Goal: Find specific page/section: Find specific page/section

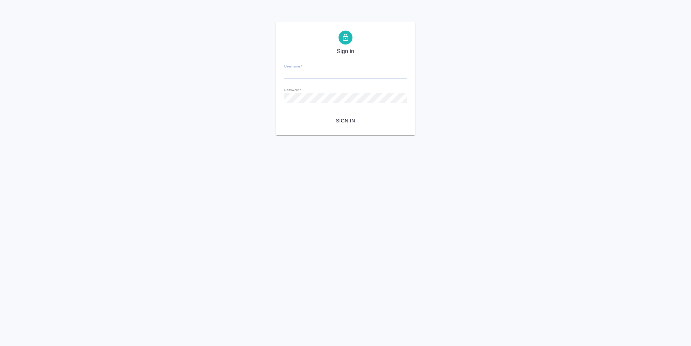
type input "[EMAIL_ADDRESS][DOMAIN_NAME]"
click at [347, 117] on span "Sign in" at bounding box center [345, 121] width 111 height 9
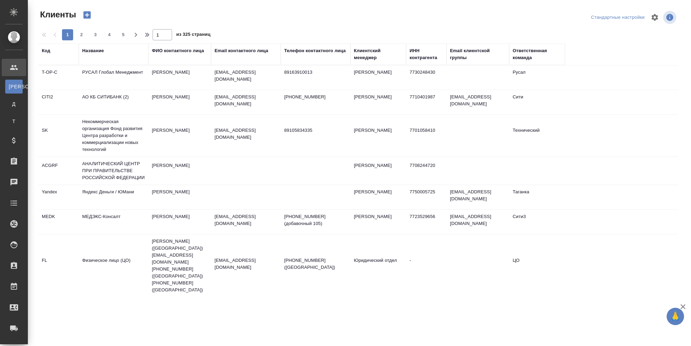
select select "RU"
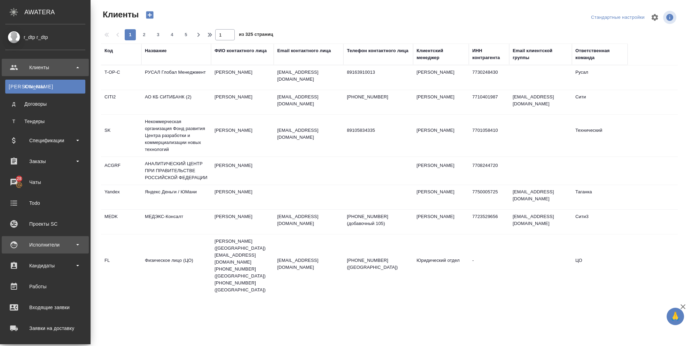
click at [53, 244] on div "Исполнители" at bounding box center [45, 245] width 80 height 10
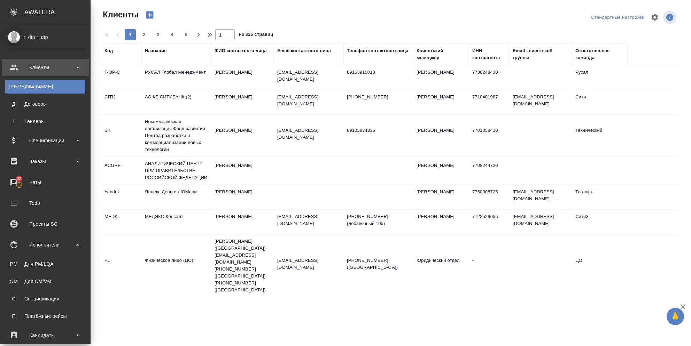
click at [43, 278] on div "Для CM/VM" at bounding box center [45, 281] width 73 height 7
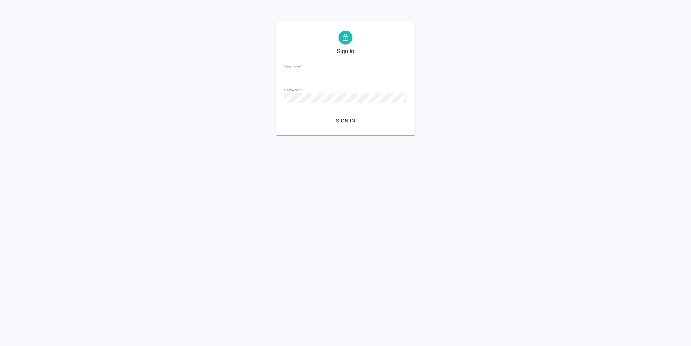
type input "[EMAIL_ADDRESS][DOMAIN_NAME]"
click at [339, 120] on span "Sign in" at bounding box center [345, 121] width 111 height 9
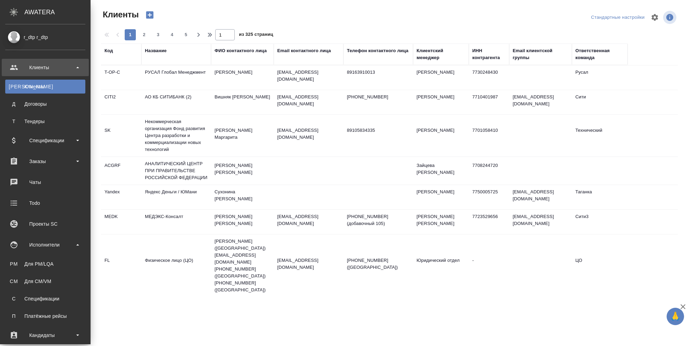
select select "RU"
click at [43, 279] on div "Для CM/VM" at bounding box center [45, 281] width 73 height 7
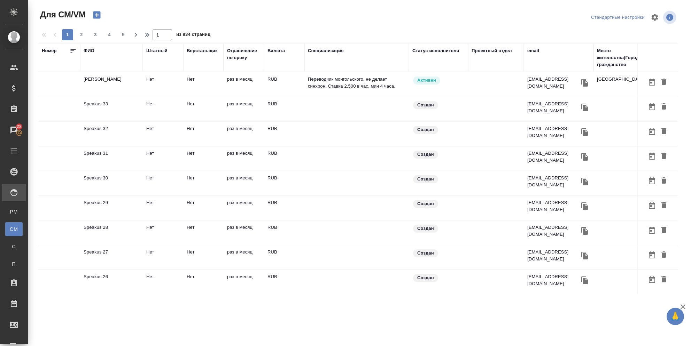
click at [91, 50] on div "ФИО" at bounding box center [89, 50] width 11 height 7
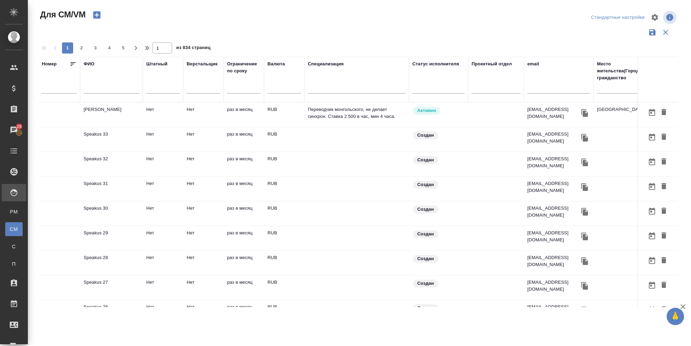
click at [103, 78] on div "ФИО" at bounding box center [112, 80] width 56 height 38
click at [102, 92] on input "text" at bounding box center [112, 89] width 56 height 9
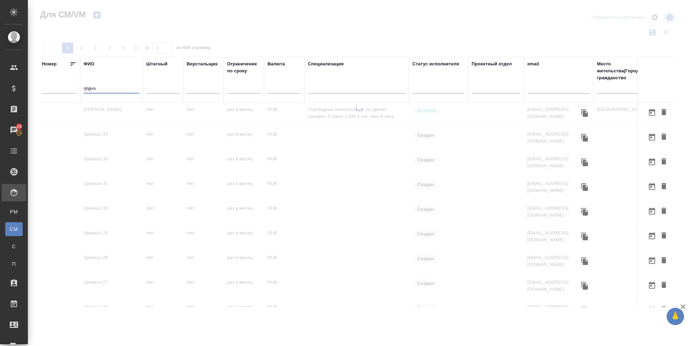
drag, startPoint x: 108, startPoint y: 88, endPoint x: 49, endPoint y: 88, distance: 58.5
click at [50, 89] on tr "Номер ФИО rjhjkm Штатный Верстальщик Ограничение по сроку Валюта Специализация …" at bounding box center [409, 80] width 743 height 46
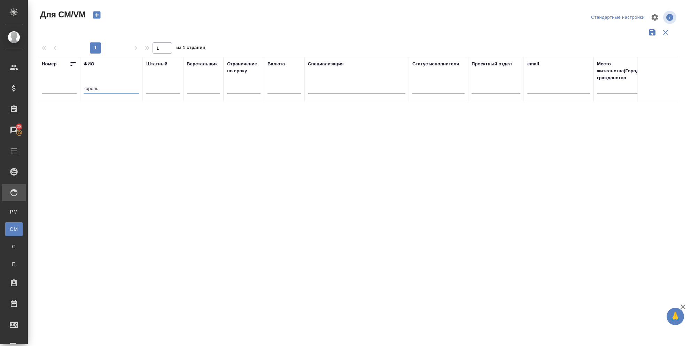
type input "король"
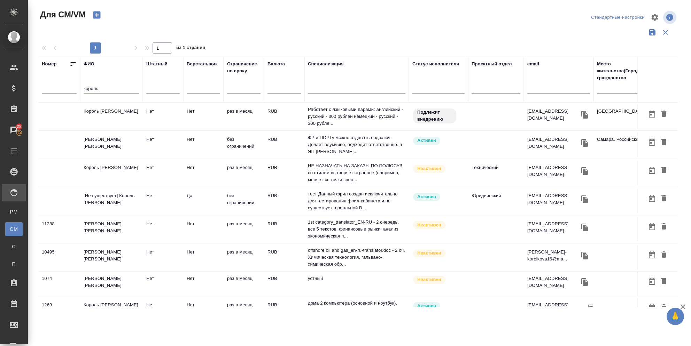
click at [145, 201] on td "Нет" at bounding box center [163, 201] width 40 height 24
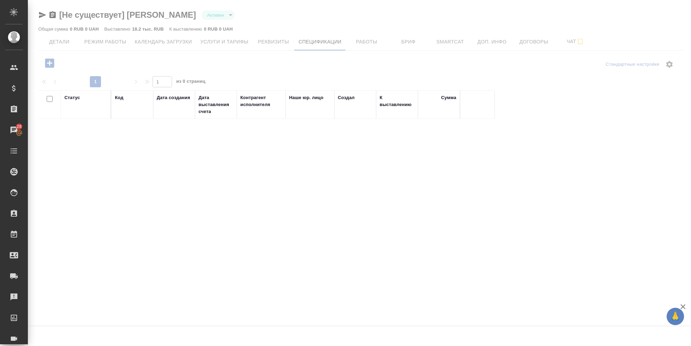
click at [124, 42] on div at bounding box center [359, 173] width 663 height 346
